Goal: Check status: Check status

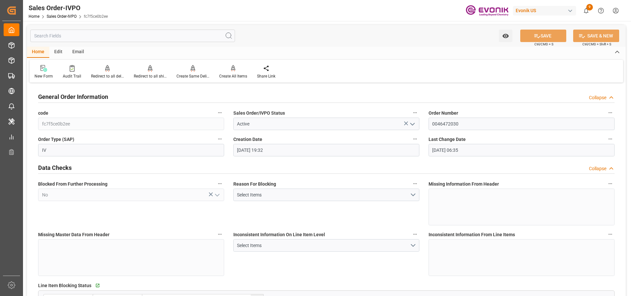
scroll to position [460, 0]
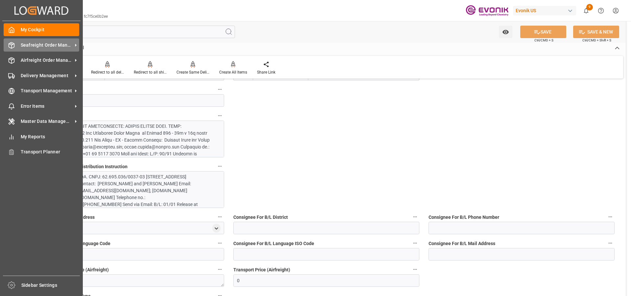
click at [26, 44] on span "Seafreight Order Management" at bounding box center [47, 45] width 52 height 7
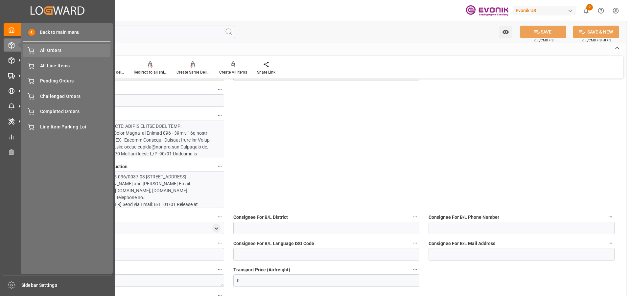
click at [53, 48] on span "All Orders" at bounding box center [75, 50] width 71 height 7
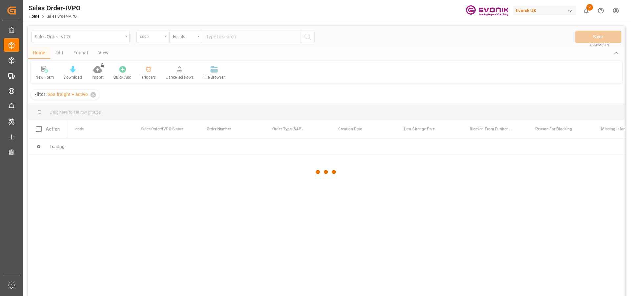
click at [162, 36] on div at bounding box center [326, 172] width 597 height 292
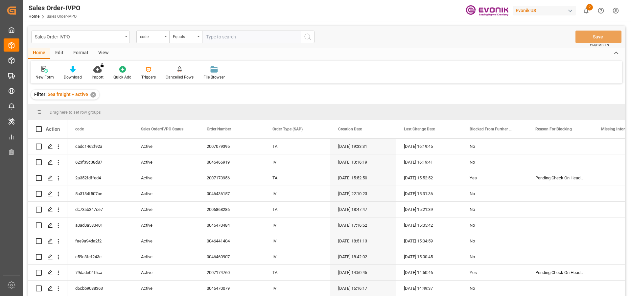
click at [162, 36] on div "code" at bounding box center [151, 36] width 22 height 8
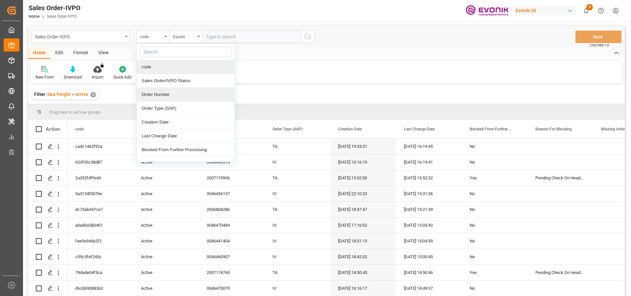
click at [151, 96] on div "Order Number" at bounding box center [186, 95] width 98 height 14
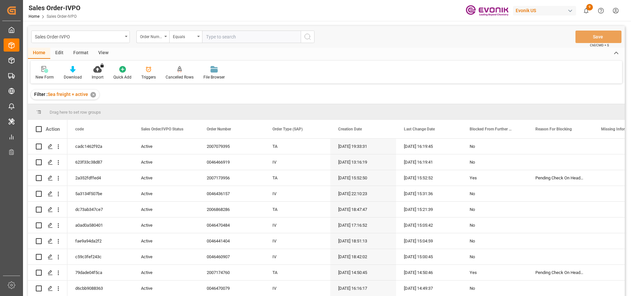
click at [257, 35] on input "text" at bounding box center [251, 37] width 99 height 12
paste input "46466103"
type input "46466103"
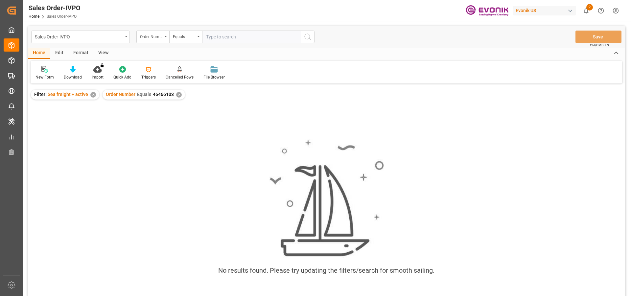
click at [178, 95] on div "✕" at bounding box center [179, 95] width 6 height 6
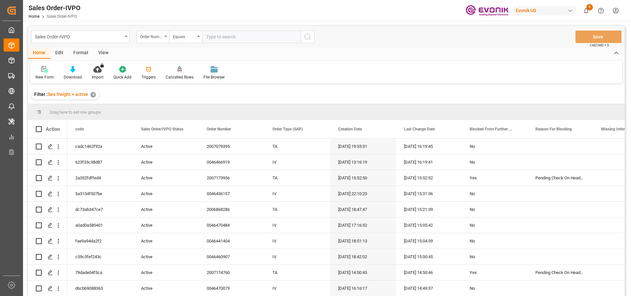
click at [222, 40] on input "text" at bounding box center [251, 37] width 99 height 12
paste input "46465543"
type input "46465543"
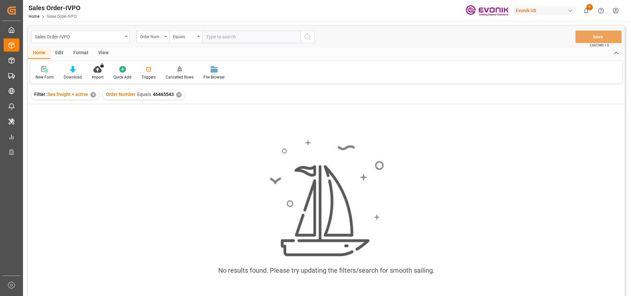
click at [176, 95] on div "✕" at bounding box center [179, 95] width 6 height 6
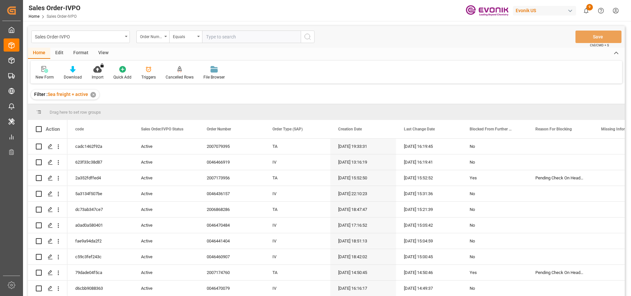
click at [214, 39] on input "text" at bounding box center [251, 37] width 99 height 12
paste input "46465543"
type input "46465543"
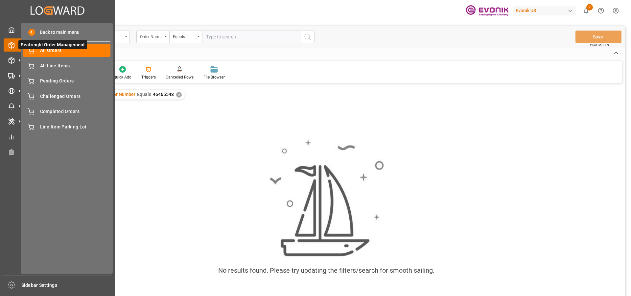
click at [75, 49] on span "Seafreight Order Management" at bounding box center [52, 44] width 69 height 9
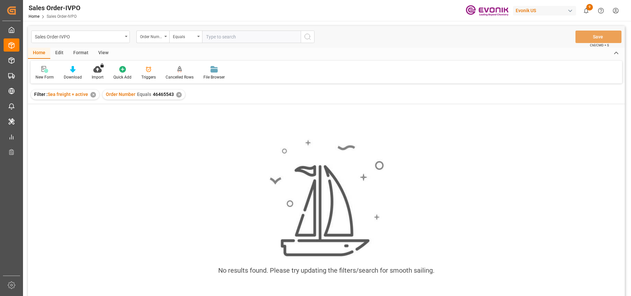
click at [178, 95] on div "✕" at bounding box center [179, 95] width 6 height 6
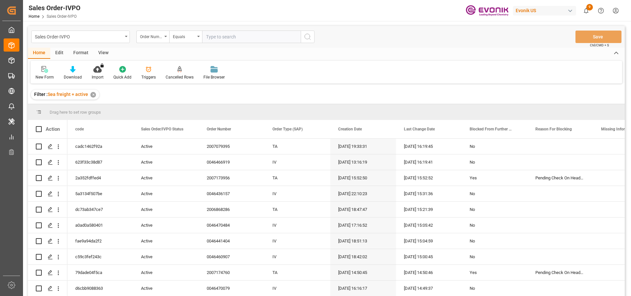
click at [248, 39] on input "text" at bounding box center [251, 37] width 99 height 12
paste input "46465543"
click at [205, 37] on input "46465543" at bounding box center [251, 37] width 99 height 12
type input "0046465543"
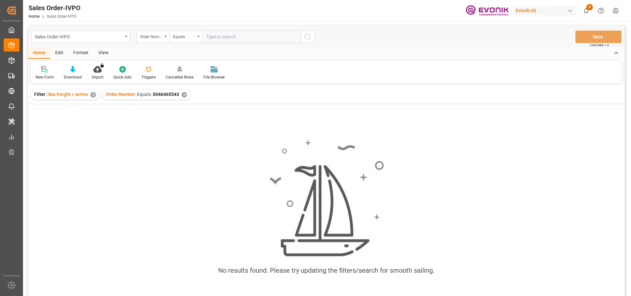
click at [182, 96] on div "✕" at bounding box center [184, 95] width 6 height 6
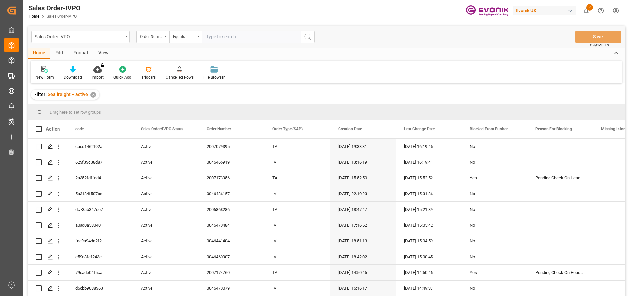
click at [232, 38] on input "text" at bounding box center [251, 37] width 99 height 12
paste input "46466103"
type input "46466103"
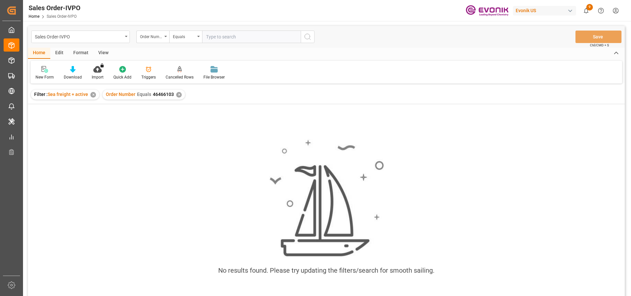
click at [217, 34] on input "text" at bounding box center [251, 37] width 99 height 12
click at [206, 36] on input "46466103" at bounding box center [251, 37] width 99 height 12
click at [177, 93] on div "✕" at bounding box center [179, 95] width 6 height 6
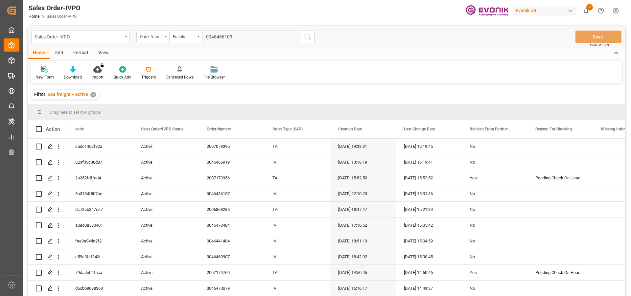
click at [288, 37] on input "0046466103" at bounding box center [251, 37] width 99 height 12
type input "0046466103"
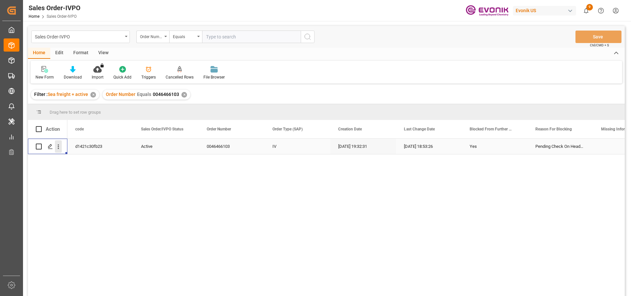
click at [60, 146] on icon "open menu" at bounding box center [58, 146] width 7 height 7
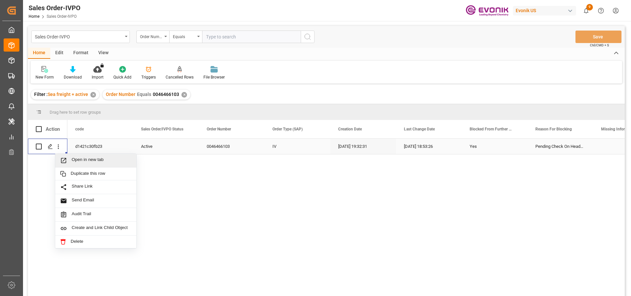
click at [90, 161] on span "Open in new tab" at bounding box center [102, 160] width 60 height 7
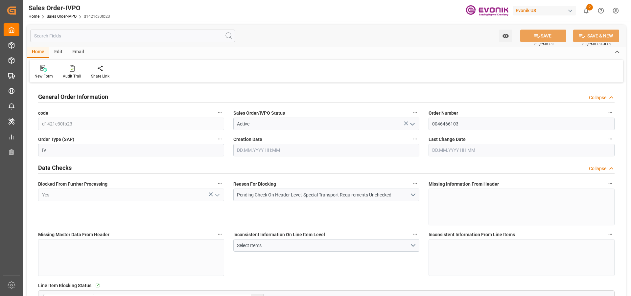
type input "DEHAM"
type input "0"
type input "1"
type input "1059"
type input "[DATE] 19:32"
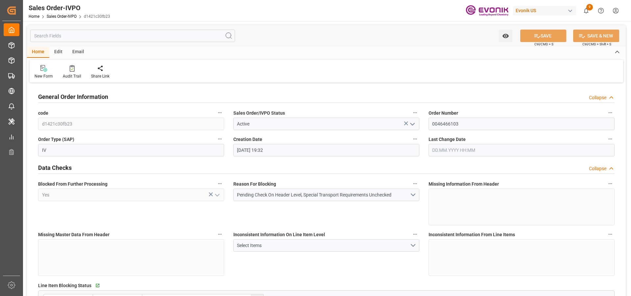
type input "[DATE] 18:53"
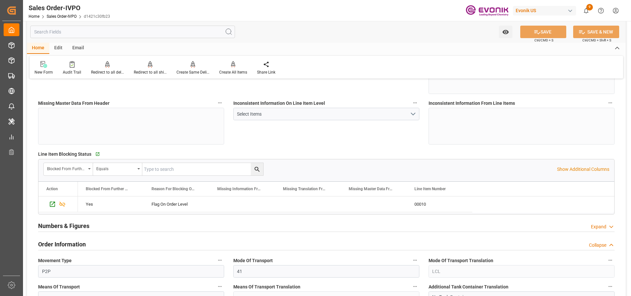
scroll to position [230, 0]
